Goal: Navigation & Orientation: Understand site structure

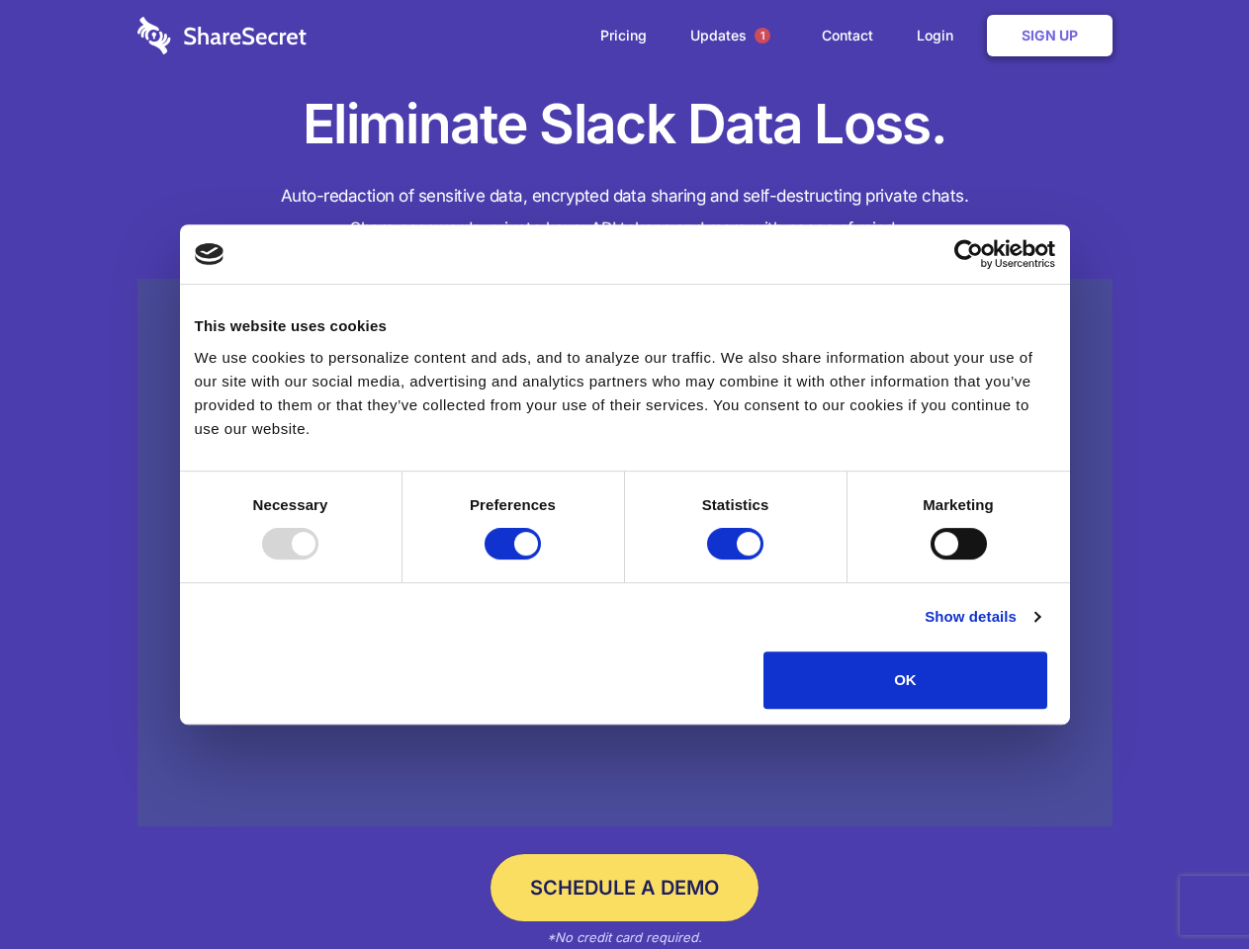
click at [318, 560] on div at bounding box center [290, 544] width 56 height 32
click at [541, 560] on input "Preferences" at bounding box center [513, 544] width 56 height 32
checkbox input "false"
click at [738, 560] on input "Statistics" at bounding box center [735, 544] width 56 height 32
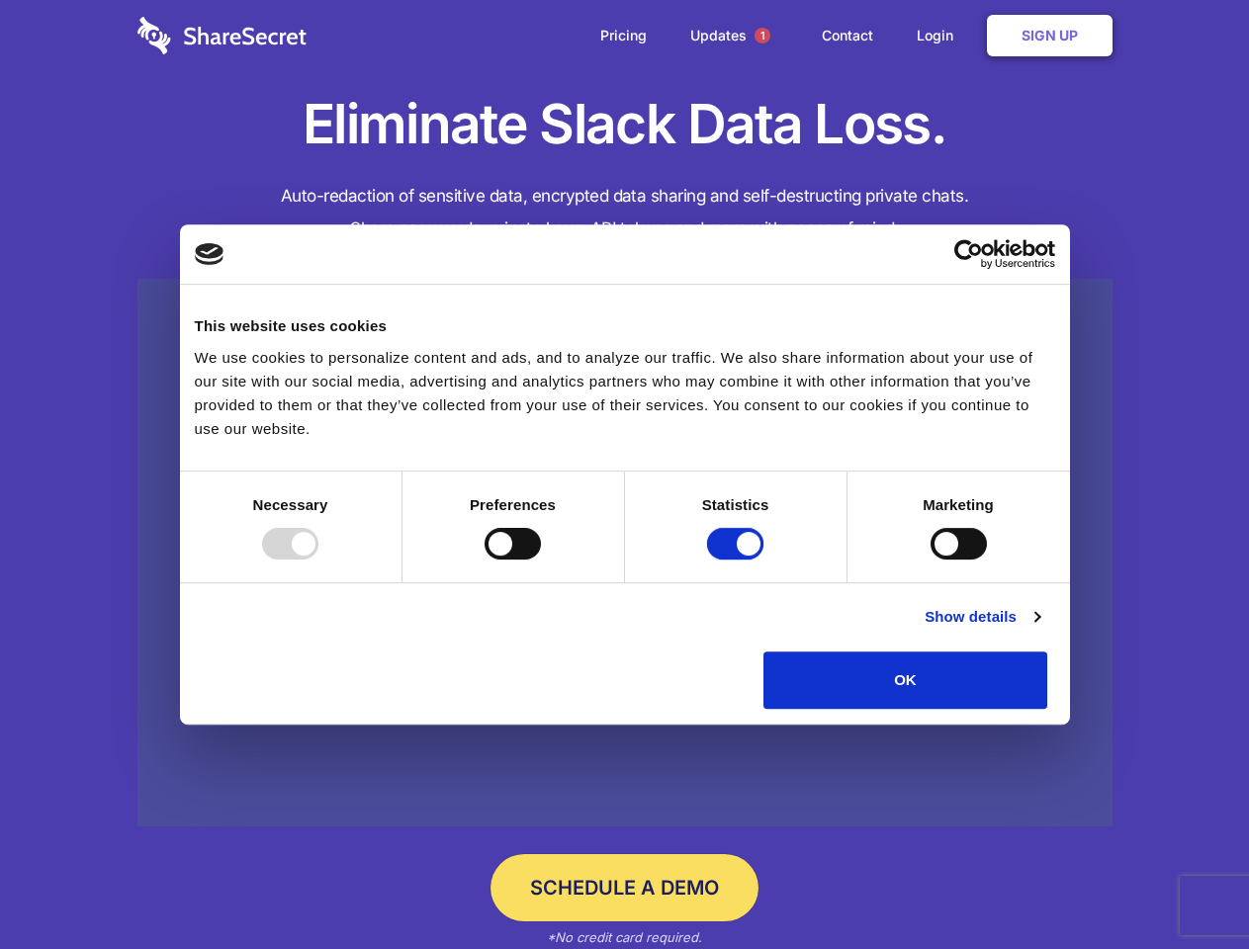
checkbox input "false"
click at [931, 560] on input "Marketing" at bounding box center [959, 544] width 56 height 32
checkbox input "true"
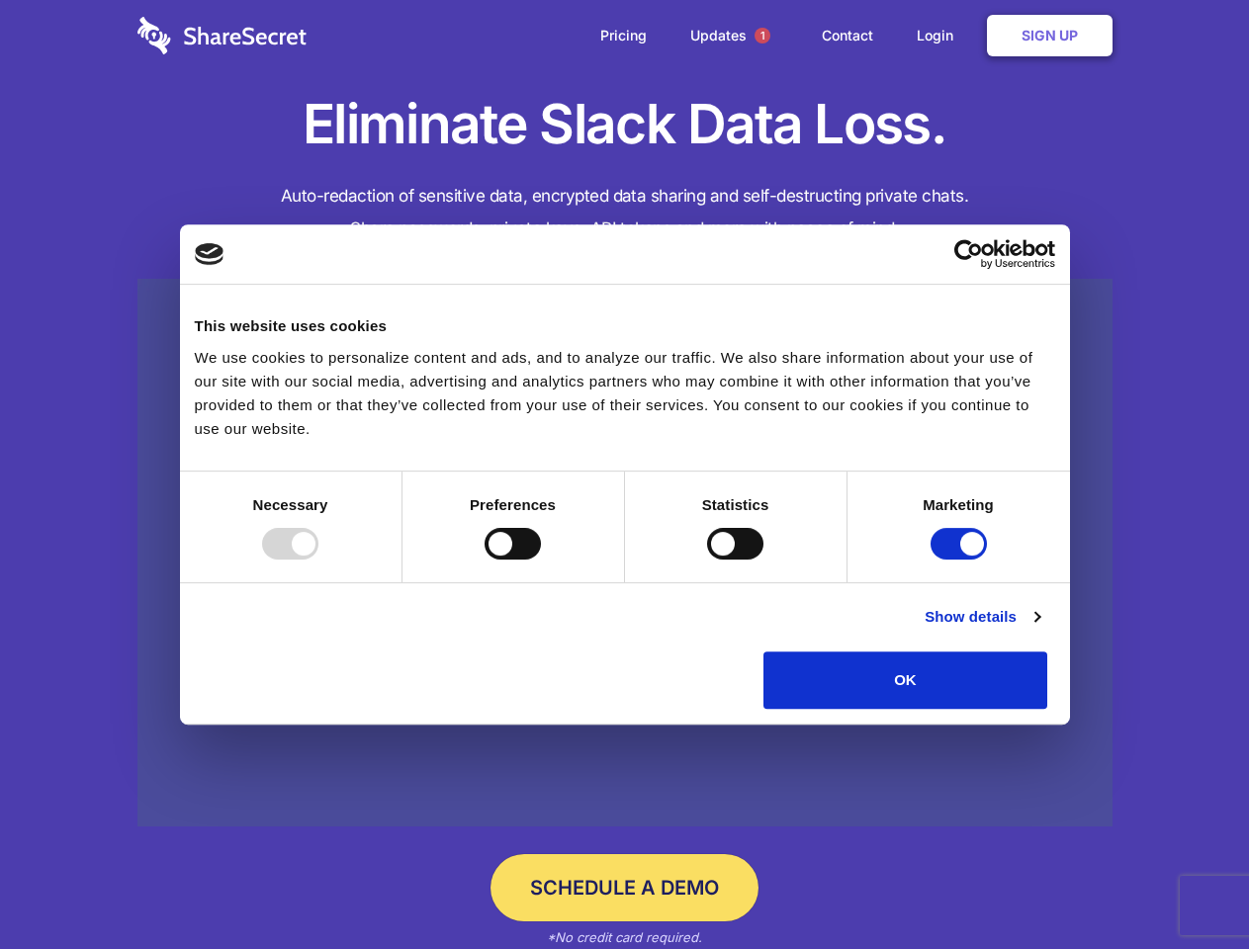
click at [1039, 629] on link "Show details" at bounding box center [982, 617] width 115 height 24
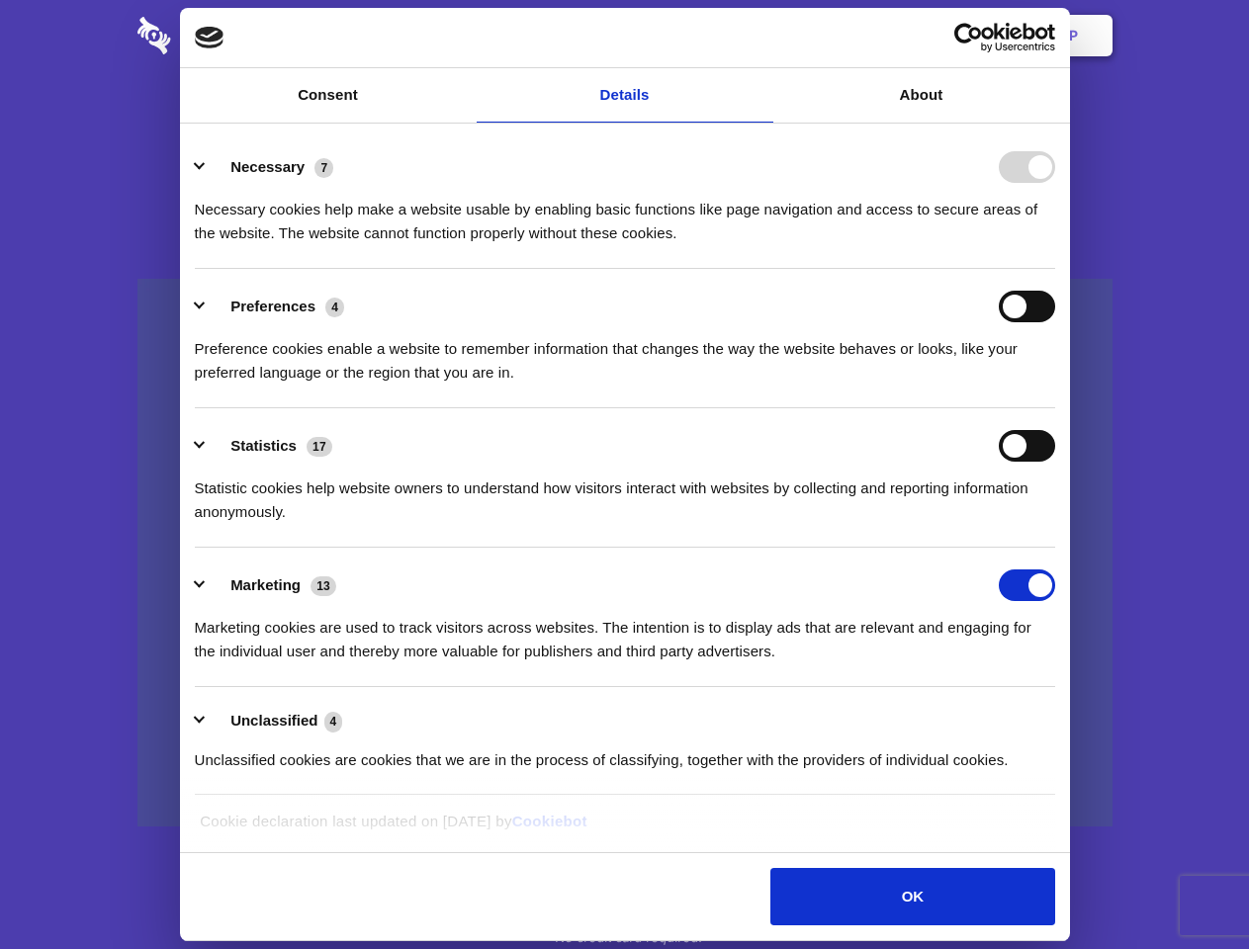
click at [1055, 269] on li "Necessary 7 Necessary cookies help make a website usable by enabling basic func…" at bounding box center [625, 199] width 860 height 139
